Goal: Information Seeking & Learning: Learn about a topic

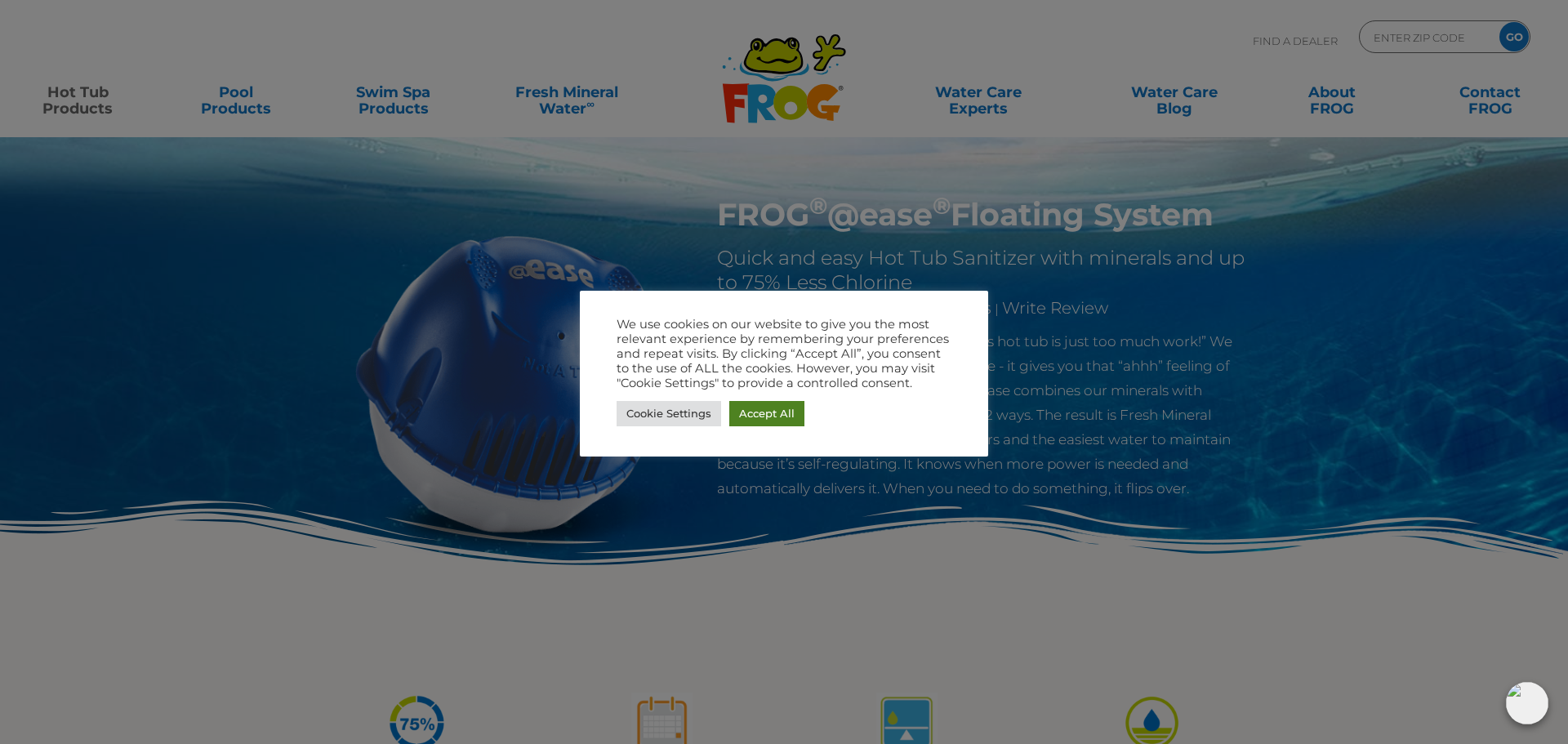
click at [750, 415] on link "Accept All" at bounding box center [768, 414] width 76 height 25
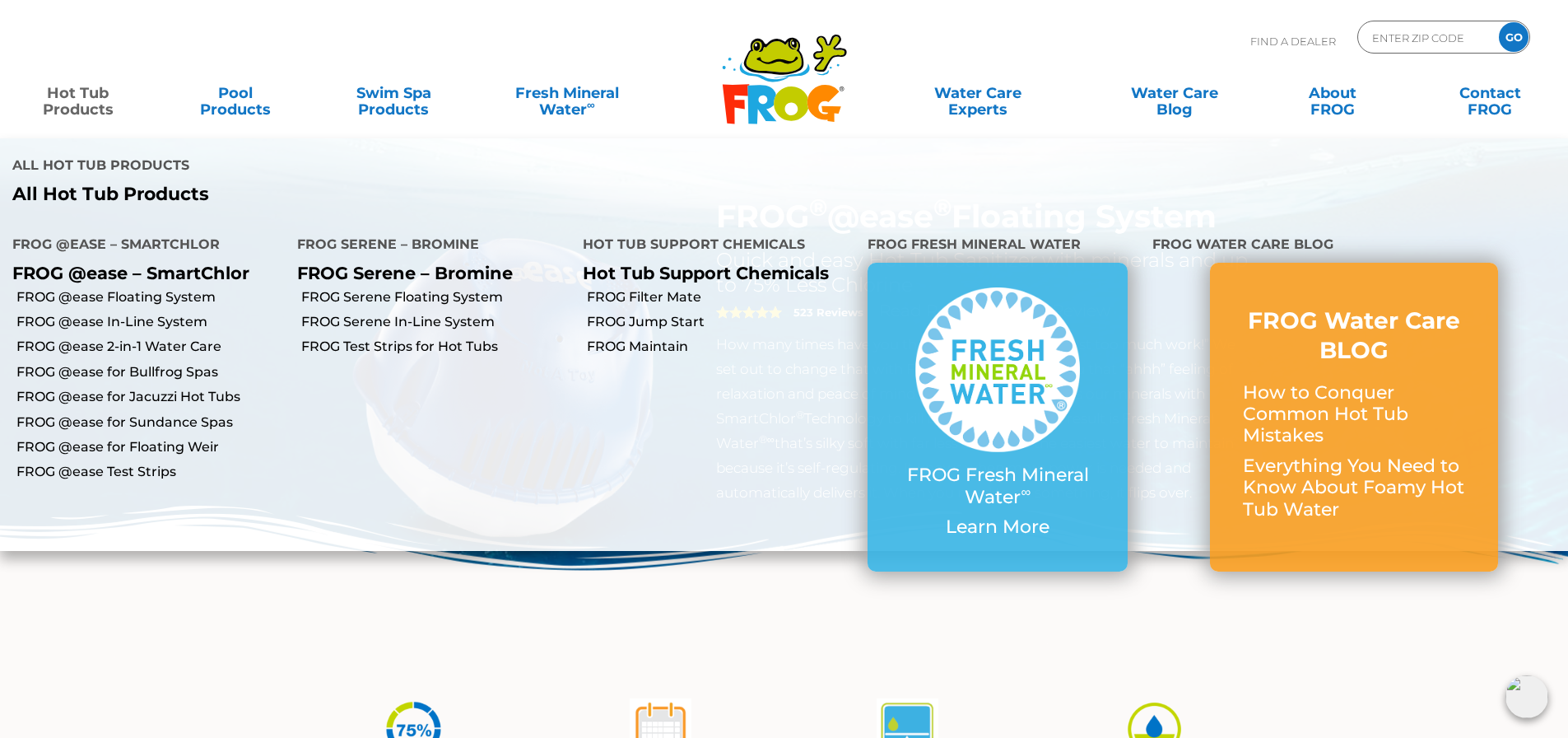
click at [80, 99] on link "Hot Tub Products" at bounding box center [78, 93] width 122 height 33
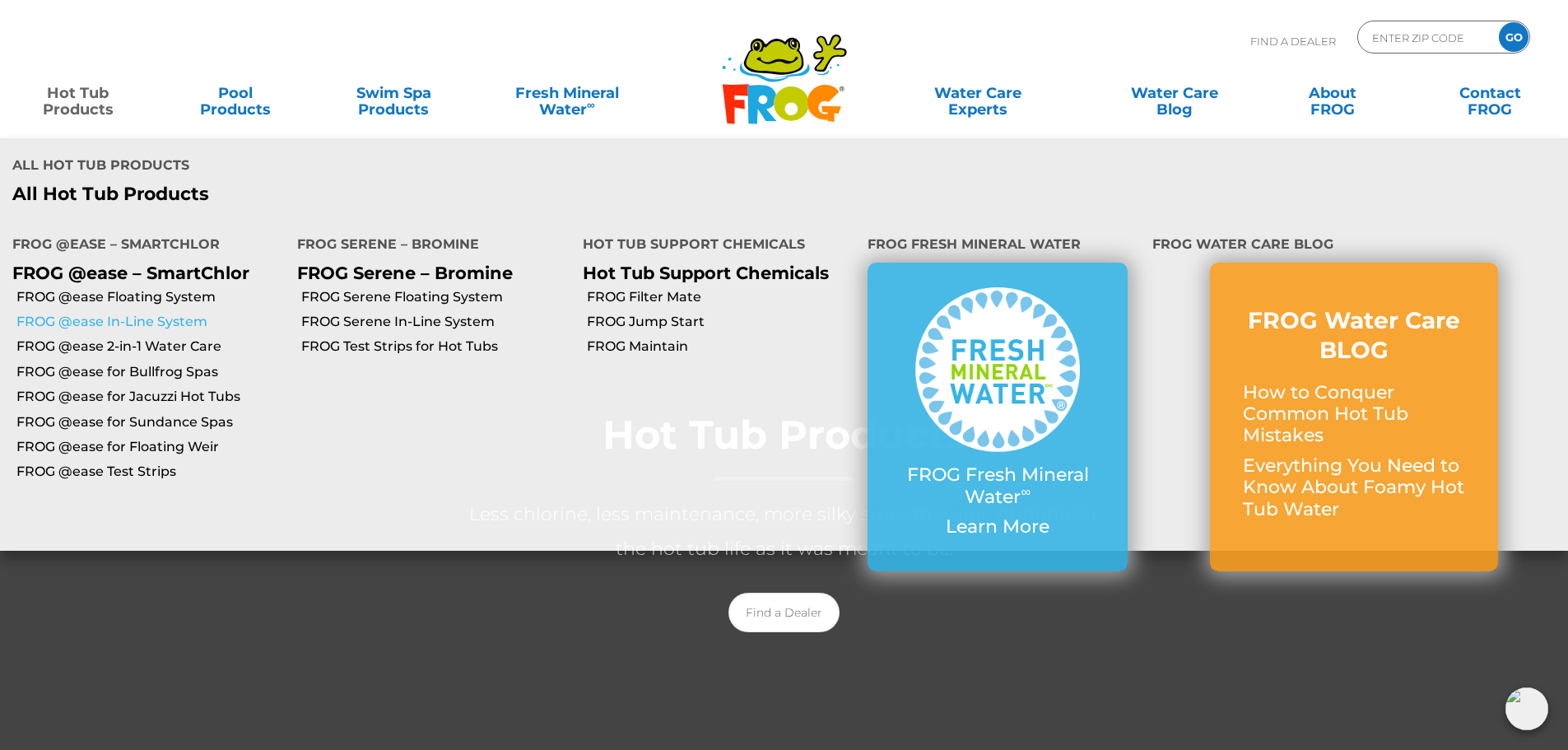
click at [114, 320] on link "FROG @ease In-Line System" at bounding box center [151, 322] width 268 height 18
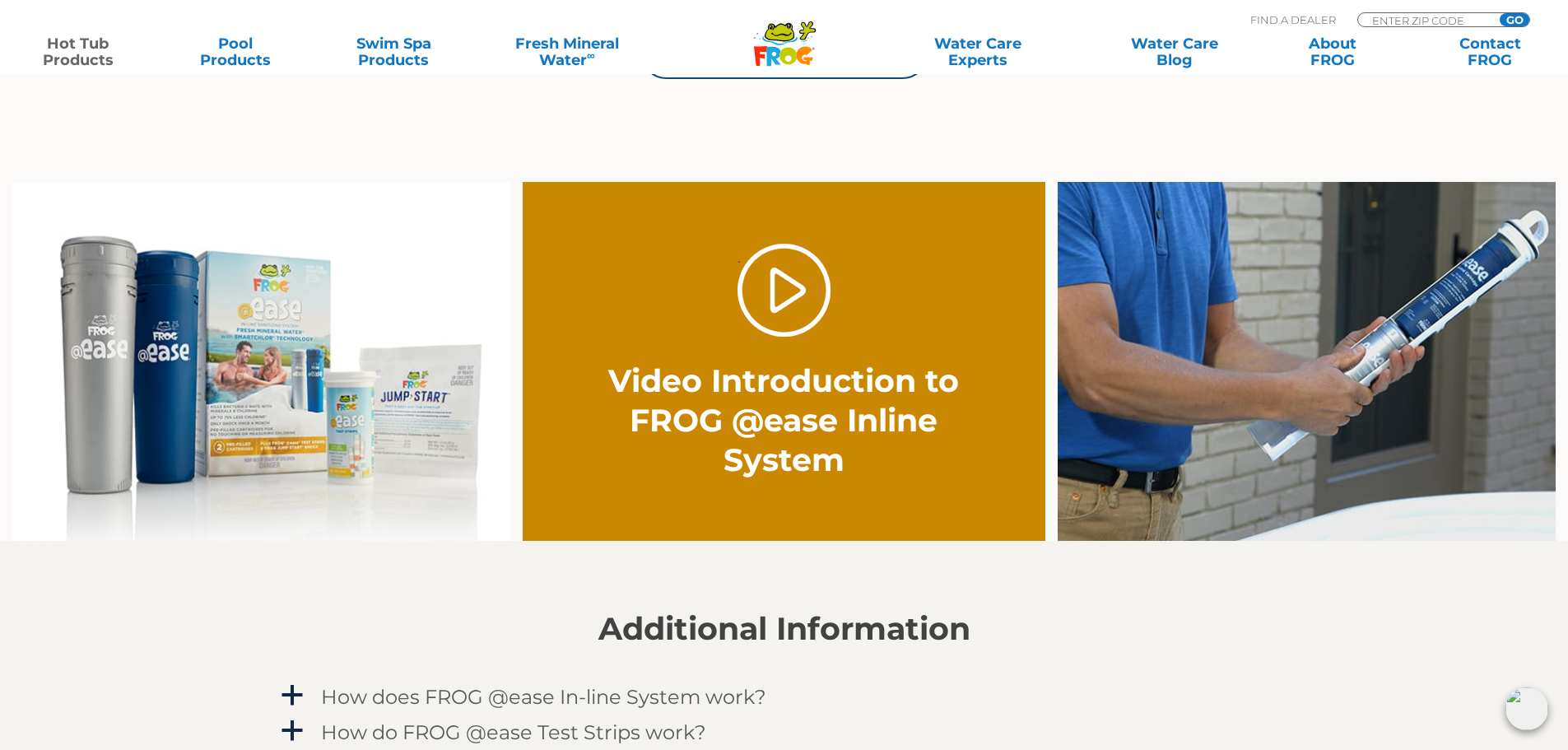
scroll to position [1153, 0]
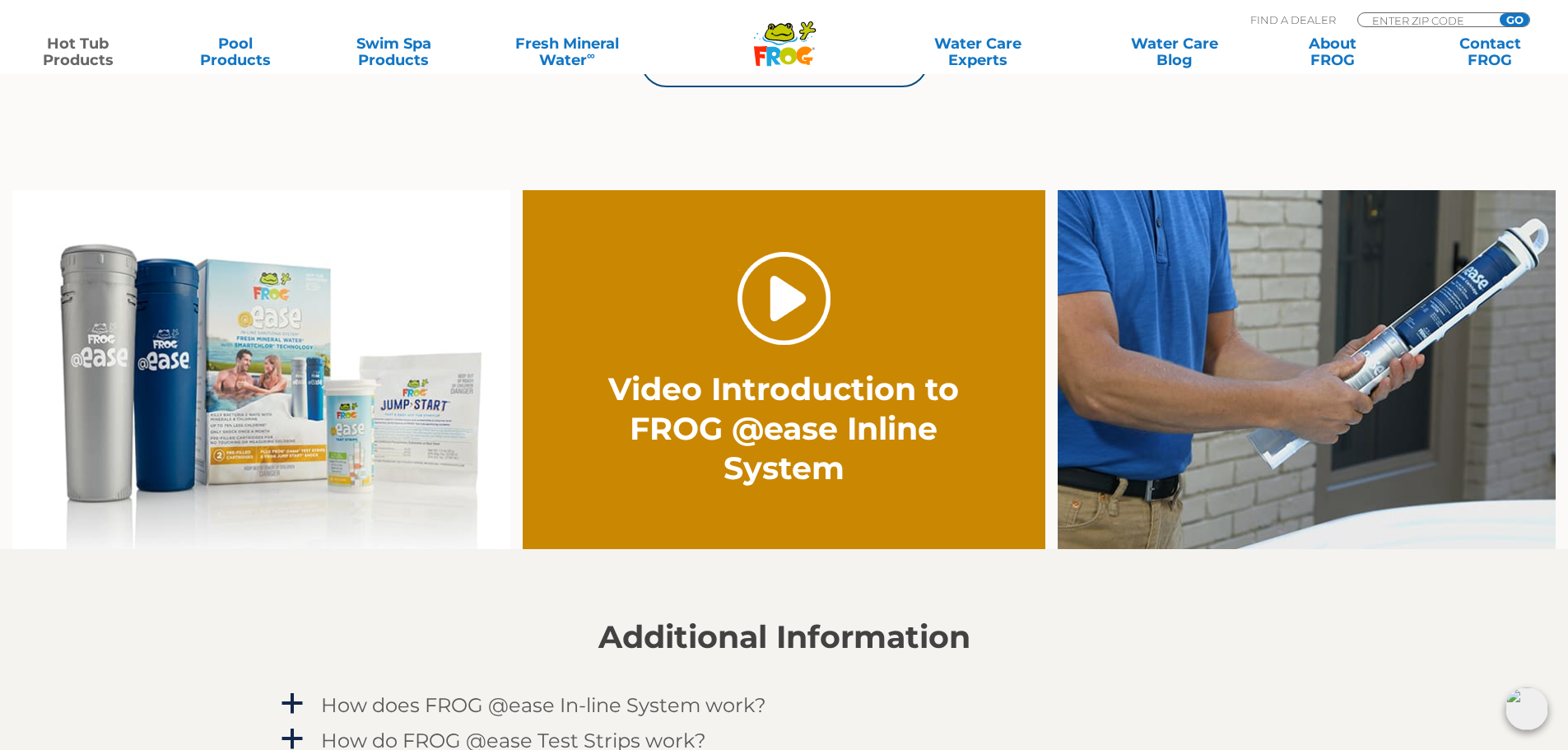
click at [777, 296] on link "." at bounding box center [784, 298] width 93 height 93
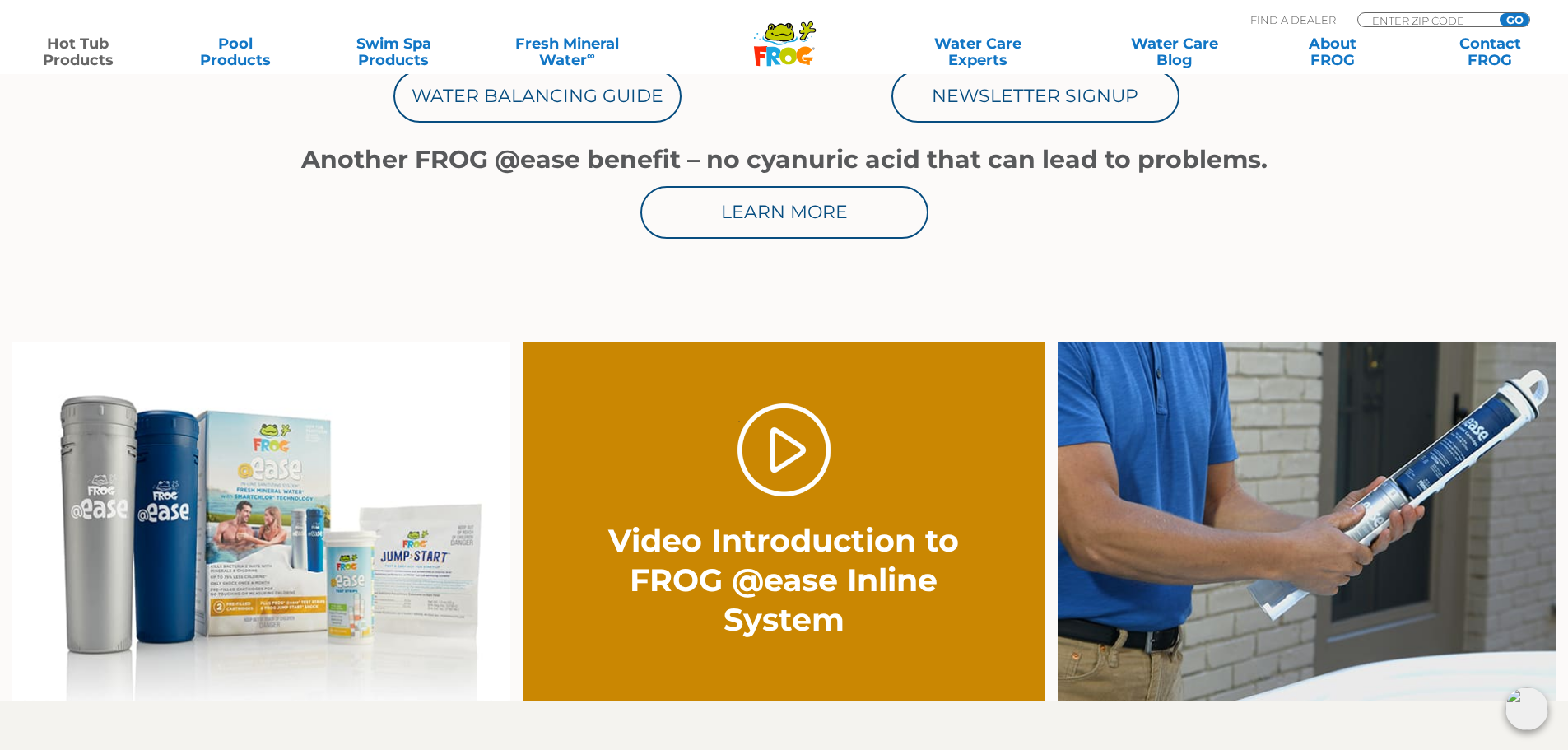
scroll to position [742, 0]
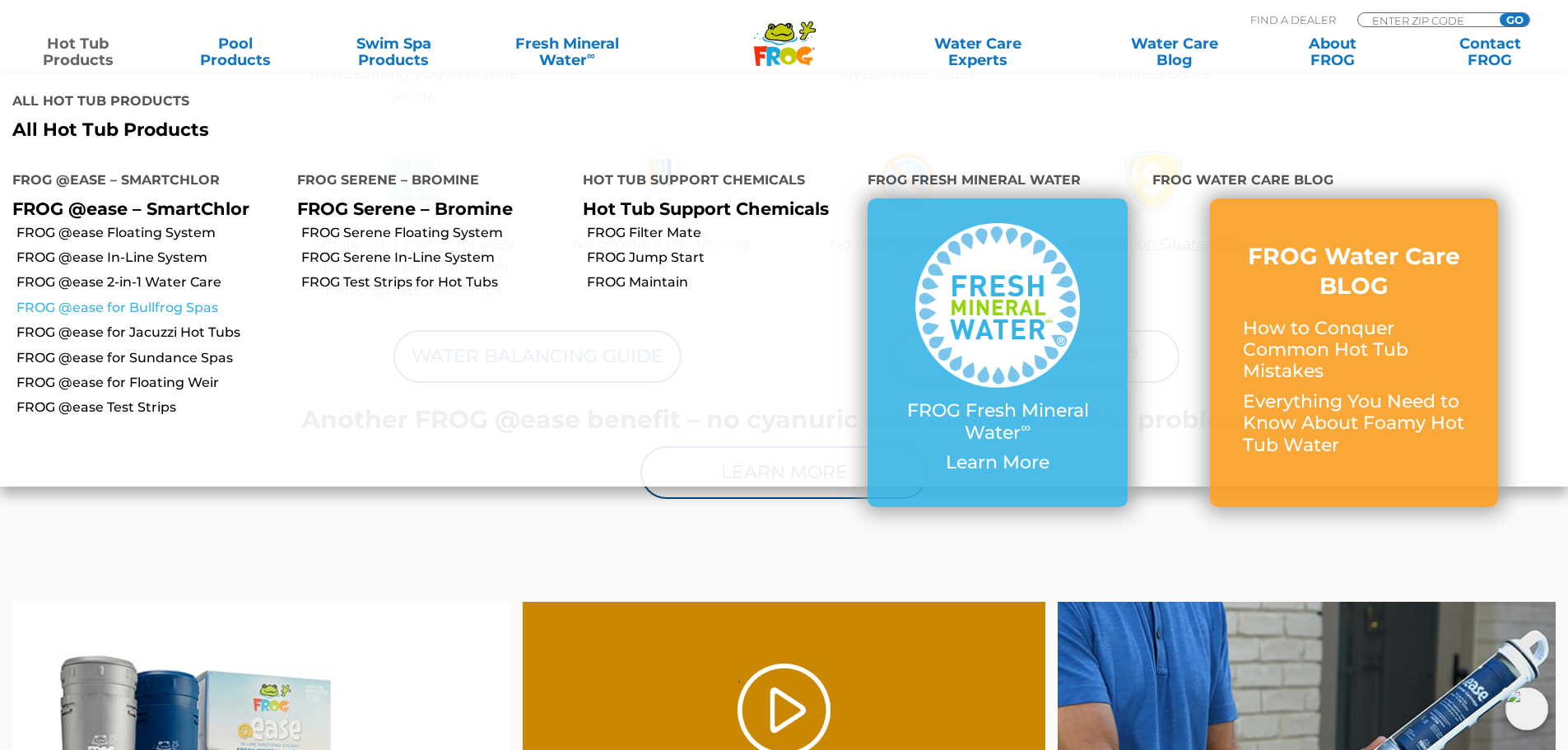
click at [154, 305] on link "FROG @ease for Bullfrog Spas" at bounding box center [151, 308] width 268 height 18
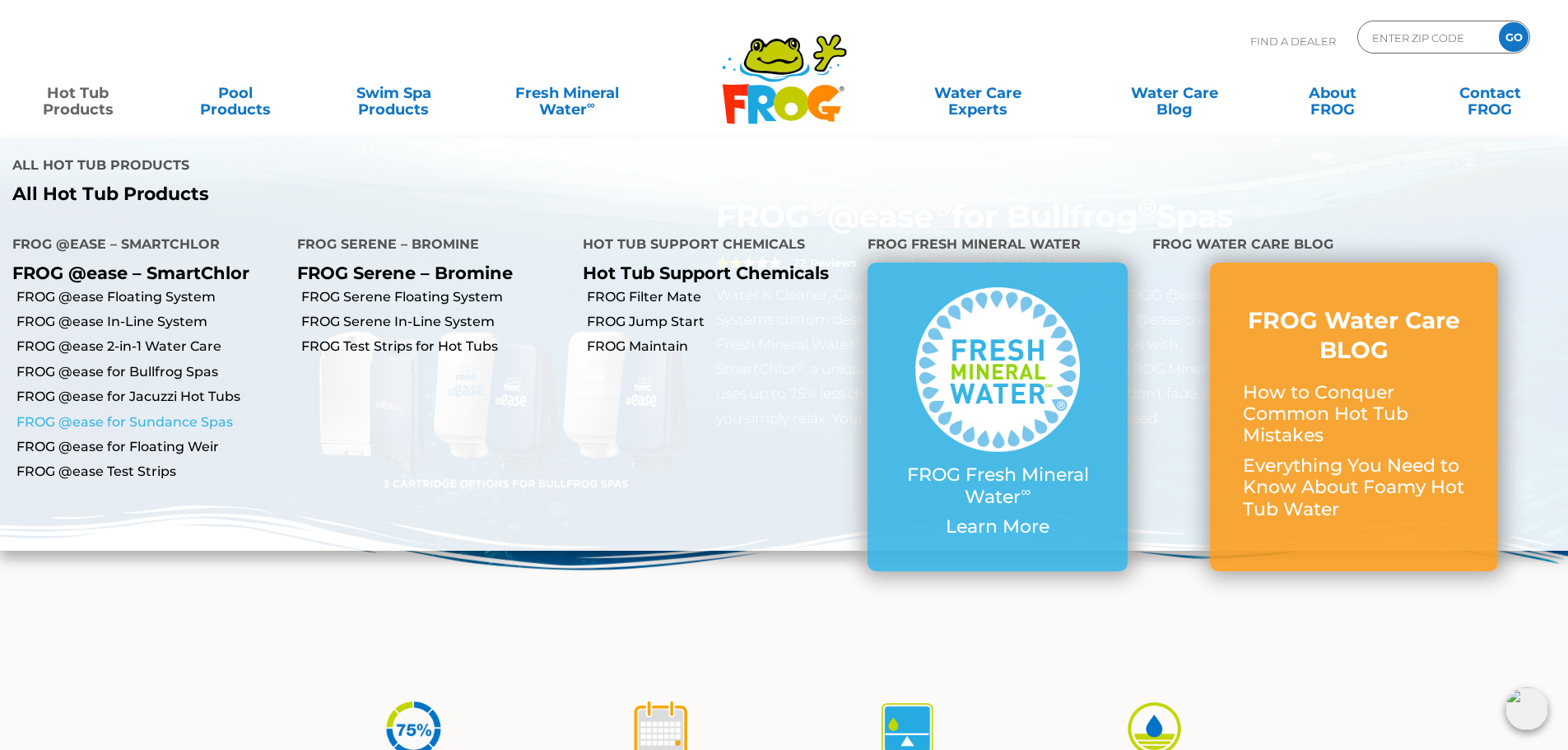
click at [156, 416] on link "FROG @ease for Sundance Spas" at bounding box center [151, 422] width 268 height 18
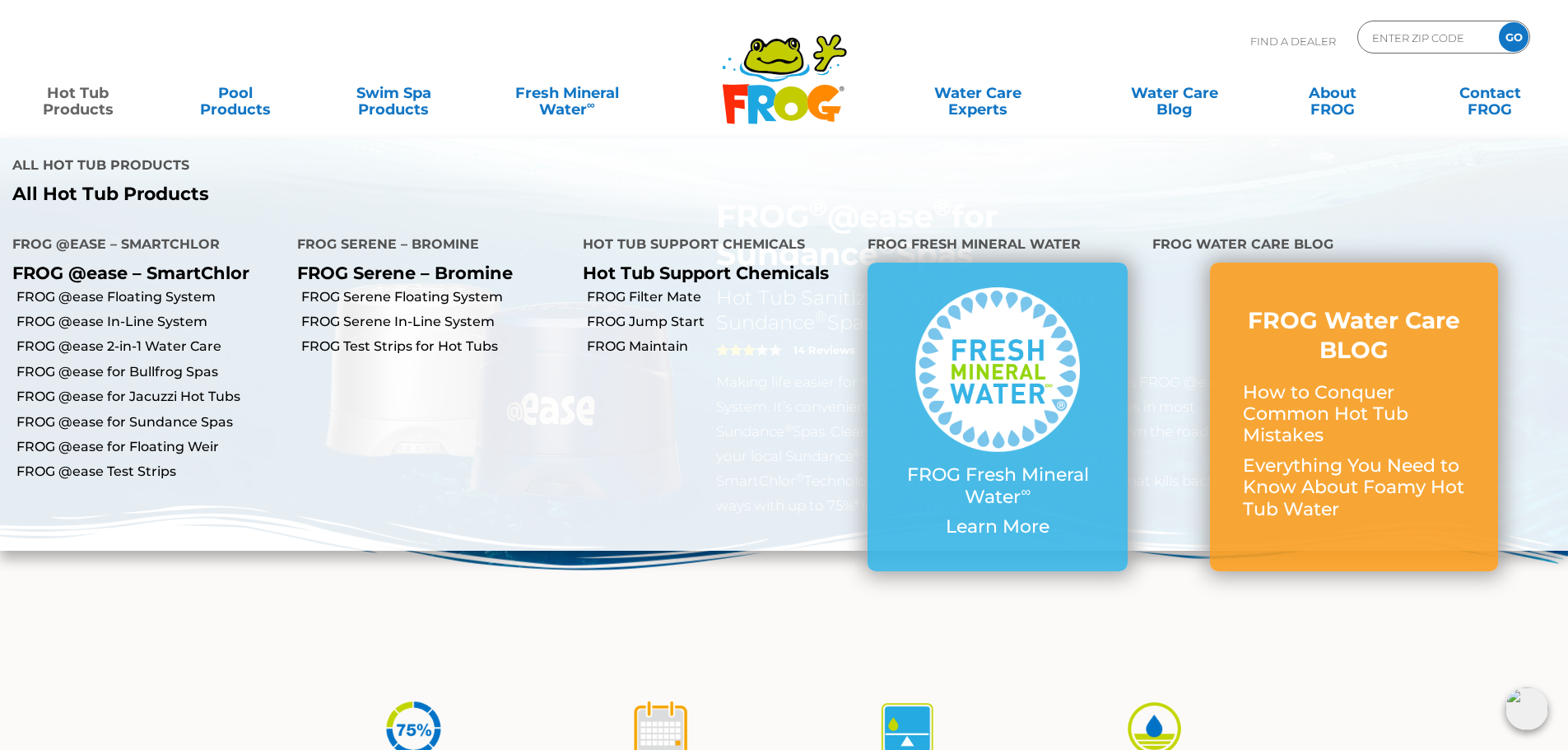
click at [74, 96] on link "Hot Tub Products" at bounding box center [78, 94] width 122 height 33
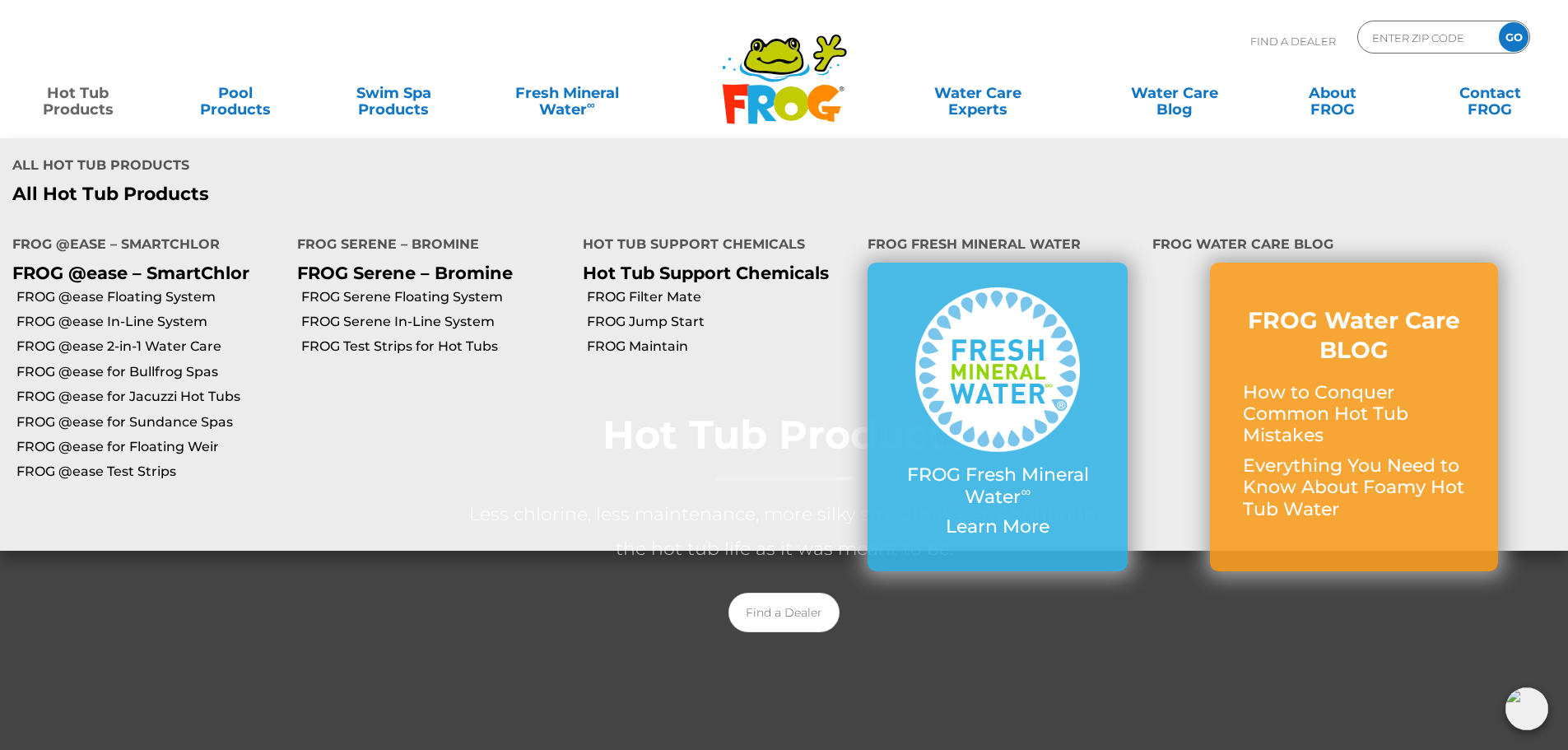
click at [77, 108] on link "Hot Tub Products" at bounding box center [78, 94] width 122 height 33
click at [136, 449] on link "FROG @ease for Floating Weir" at bounding box center [151, 447] width 268 height 18
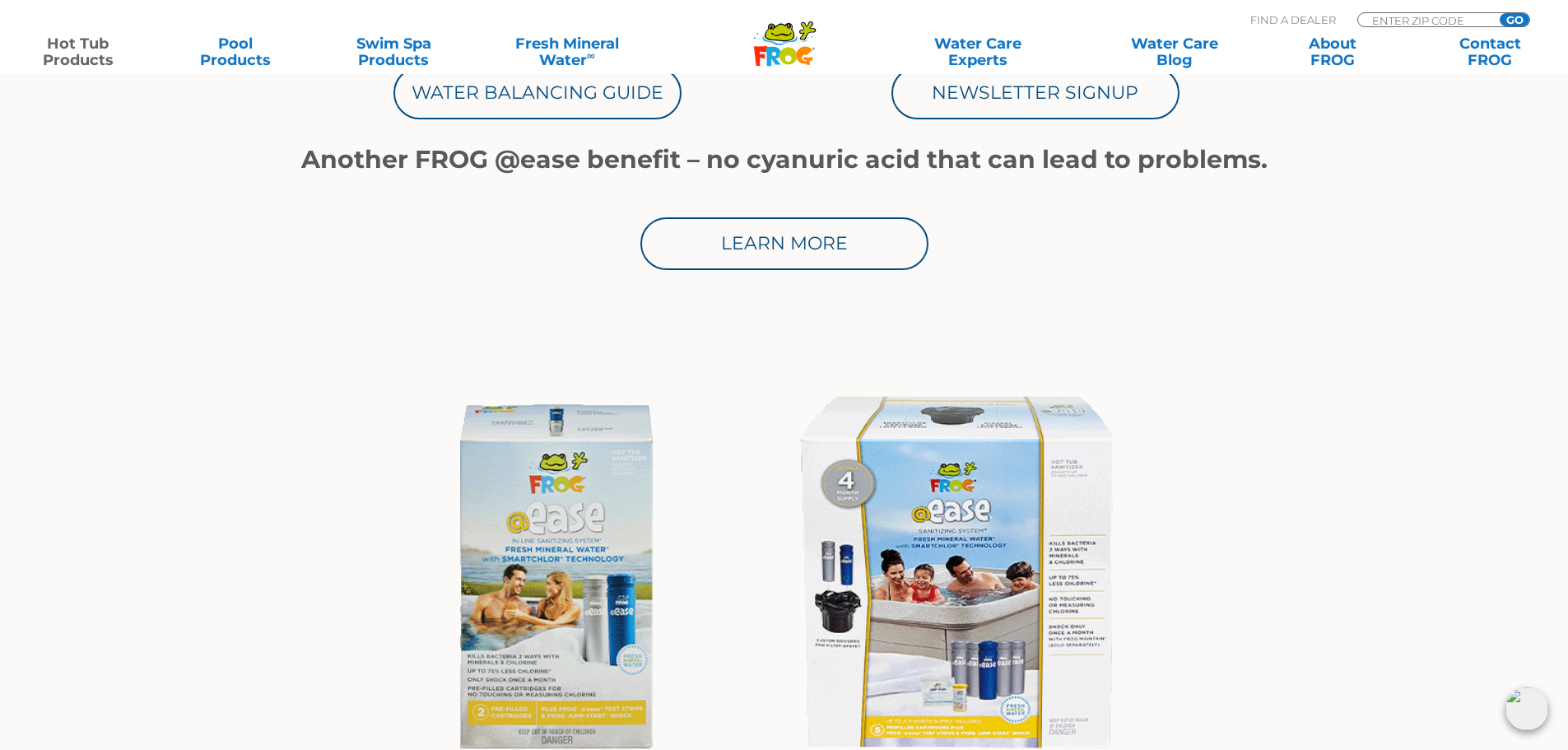
scroll to position [1071, 0]
